Goal: Find specific page/section: Find specific page/section

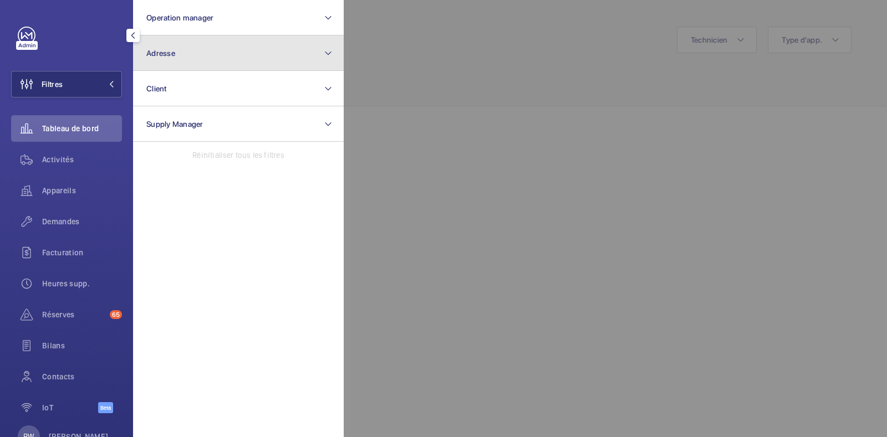
click at [183, 52] on button "Adresse" at bounding box center [238, 52] width 211 height 35
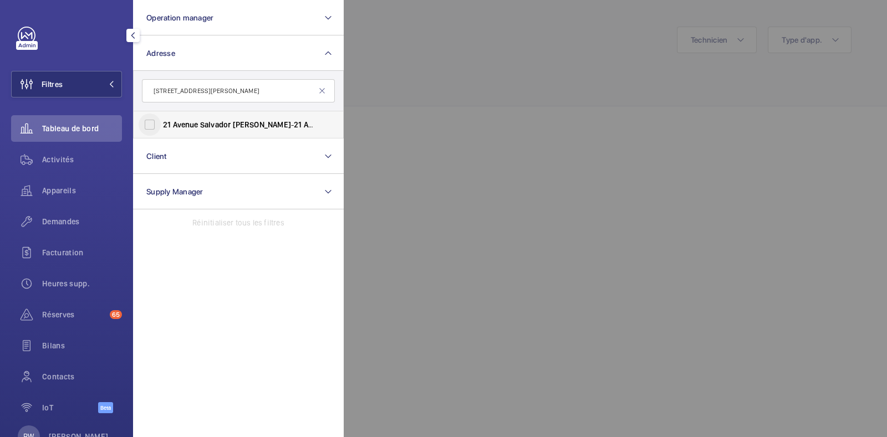
type input "[STREET_ADDRESS][PERSON_NAME]"
click at [152, 122] on input "[STREET_ADDRESS][PERSON_NAME] - [STREET_ADDRESS][PERSON_NAME]" at bounding box center [150, 125] width 22 height 22
checkbox input "true"
click at [486, 50] on div at bounding box center [787, 218] width 887 height 437
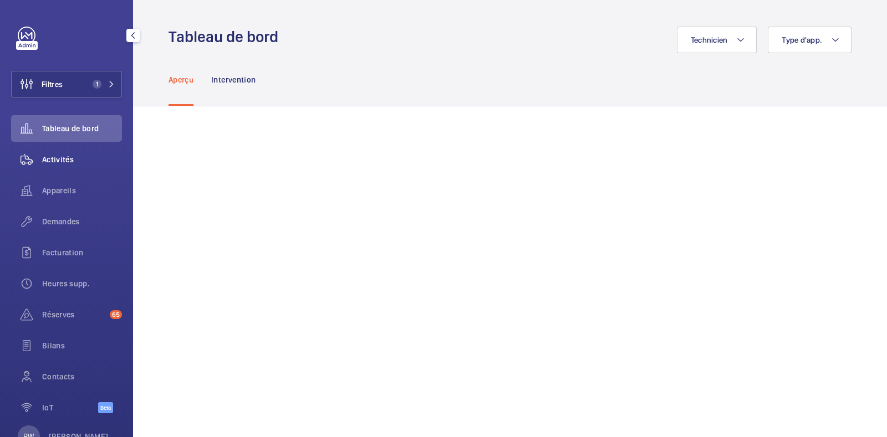
click at [63, 162] on span "Activités" at bounding box center [82, 159] width 80 height 11
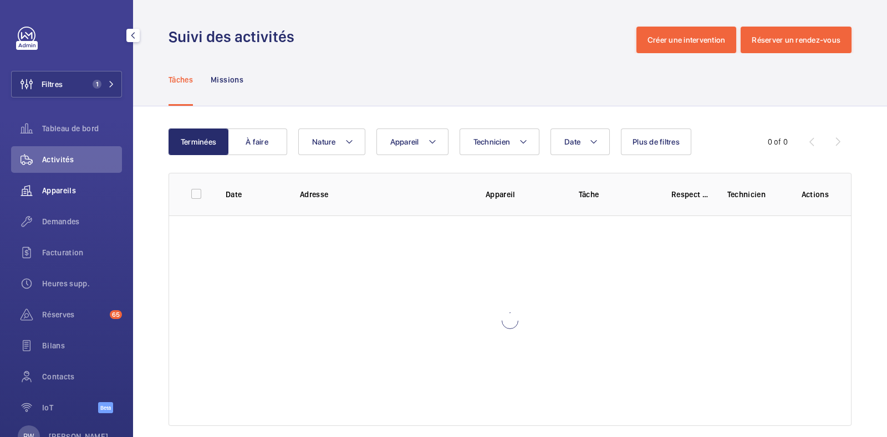
click at [55, 192] on span "Appareils" at bounding box center [82, 190] width 80 height 11
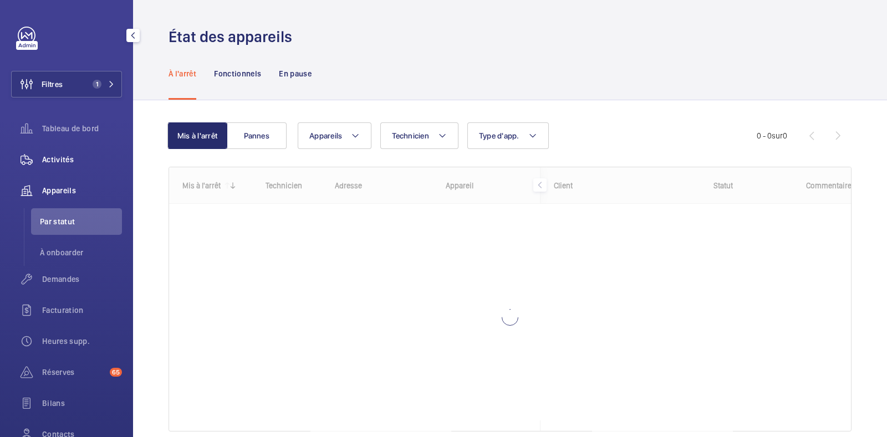
click at [60, 162] on span "Activités" at bounding box center [82, 159] width 80 height 11
